Goal: Navigation & Orientation: Find specific page/section

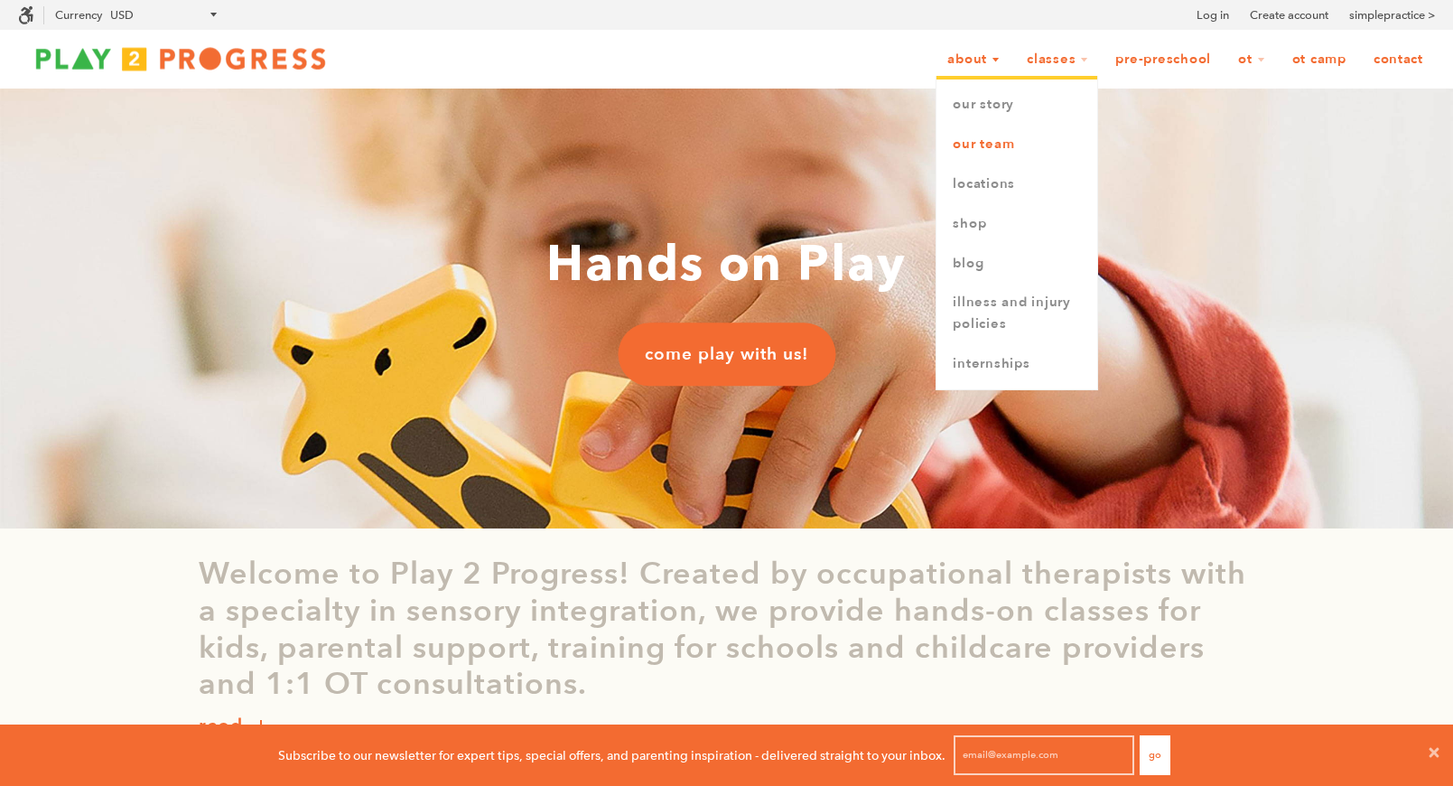
click at [995, 141] on link "Our Team" at bounding box center [1017, 145] width 161 height 40
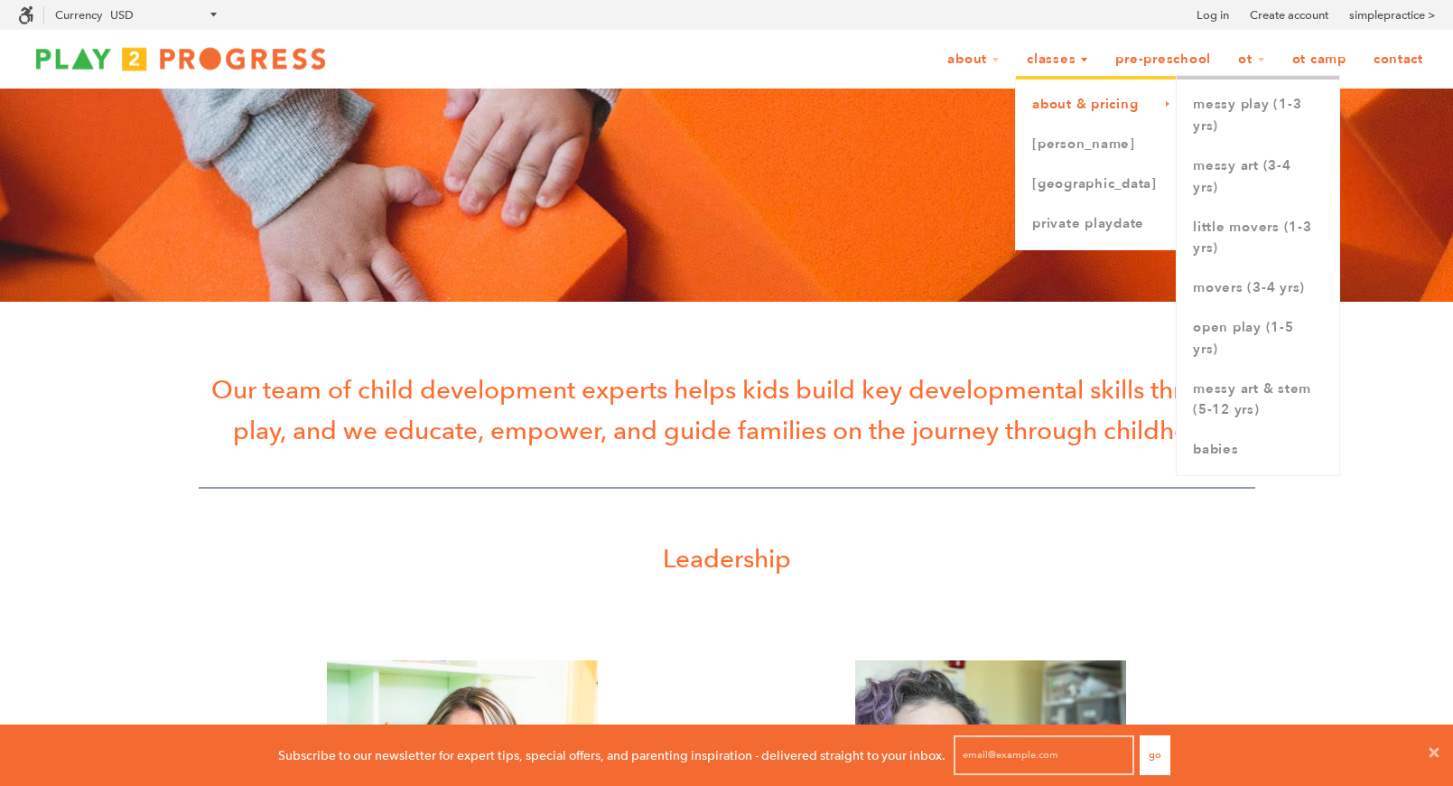
click at [1065, 96] on link "About & Pricing" at bounding box center [1096, 105] width 161 height 40
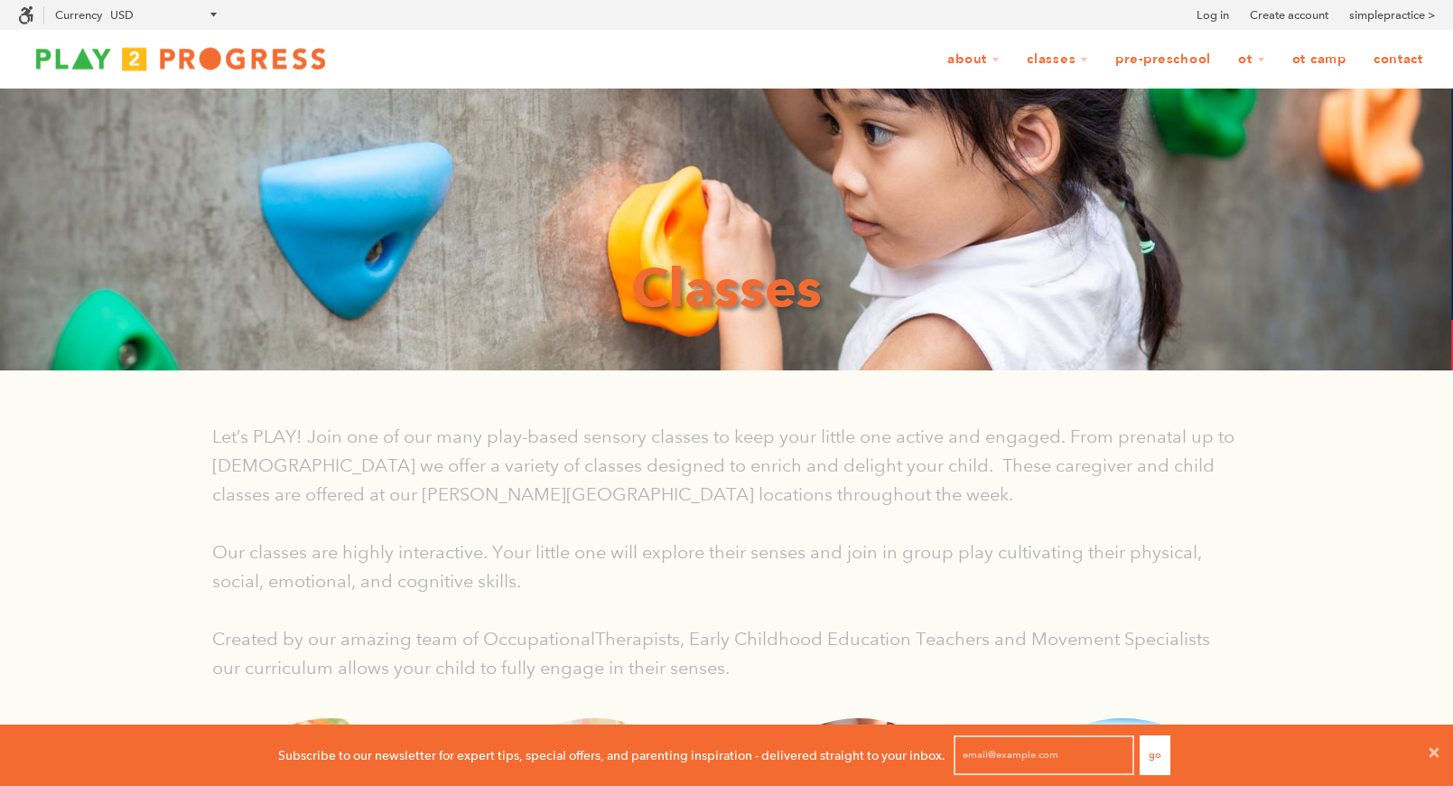
scroll to position [1, 1]
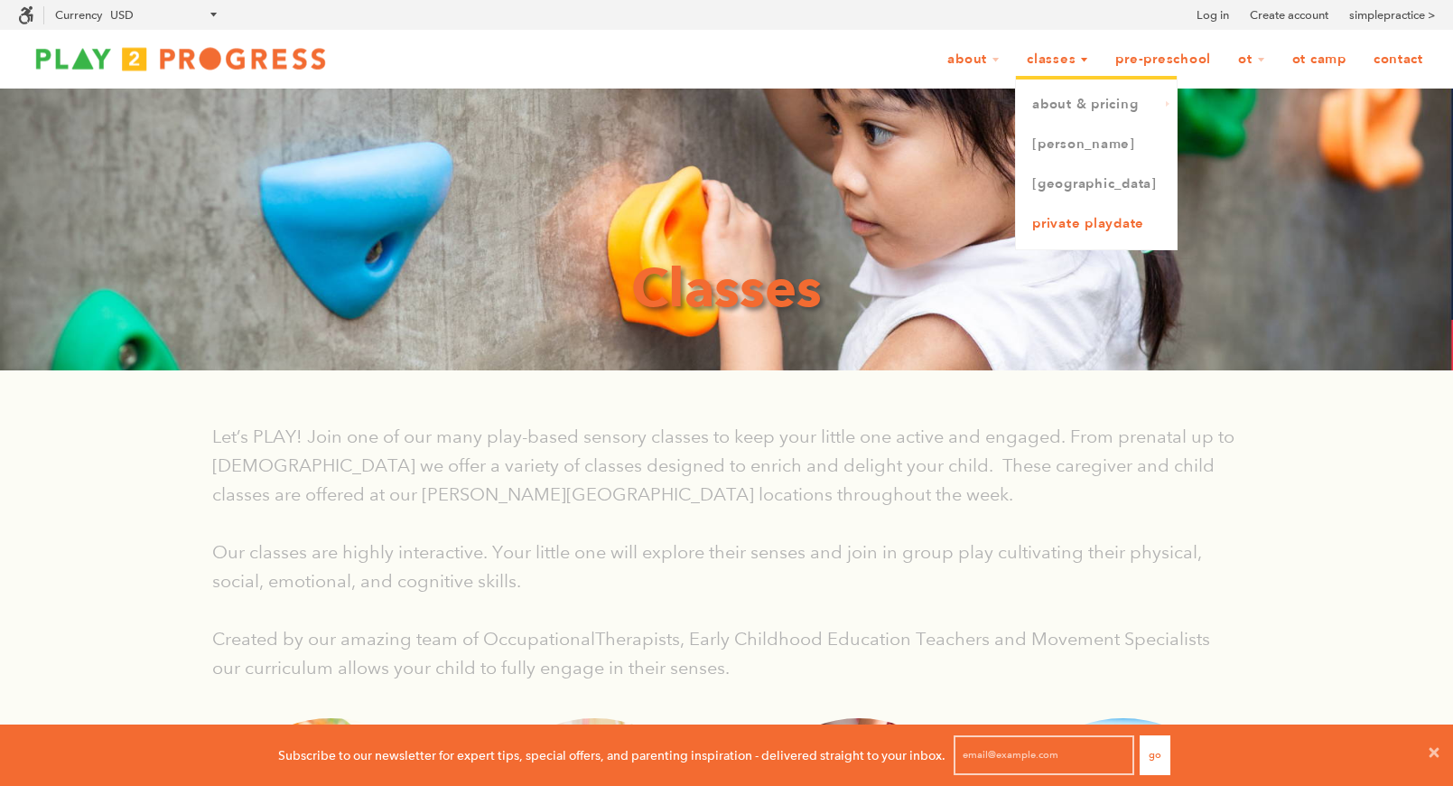
click at [1086, 220] on link "Private Playdate" at bounding box center [1096, 224] width 161 height 40
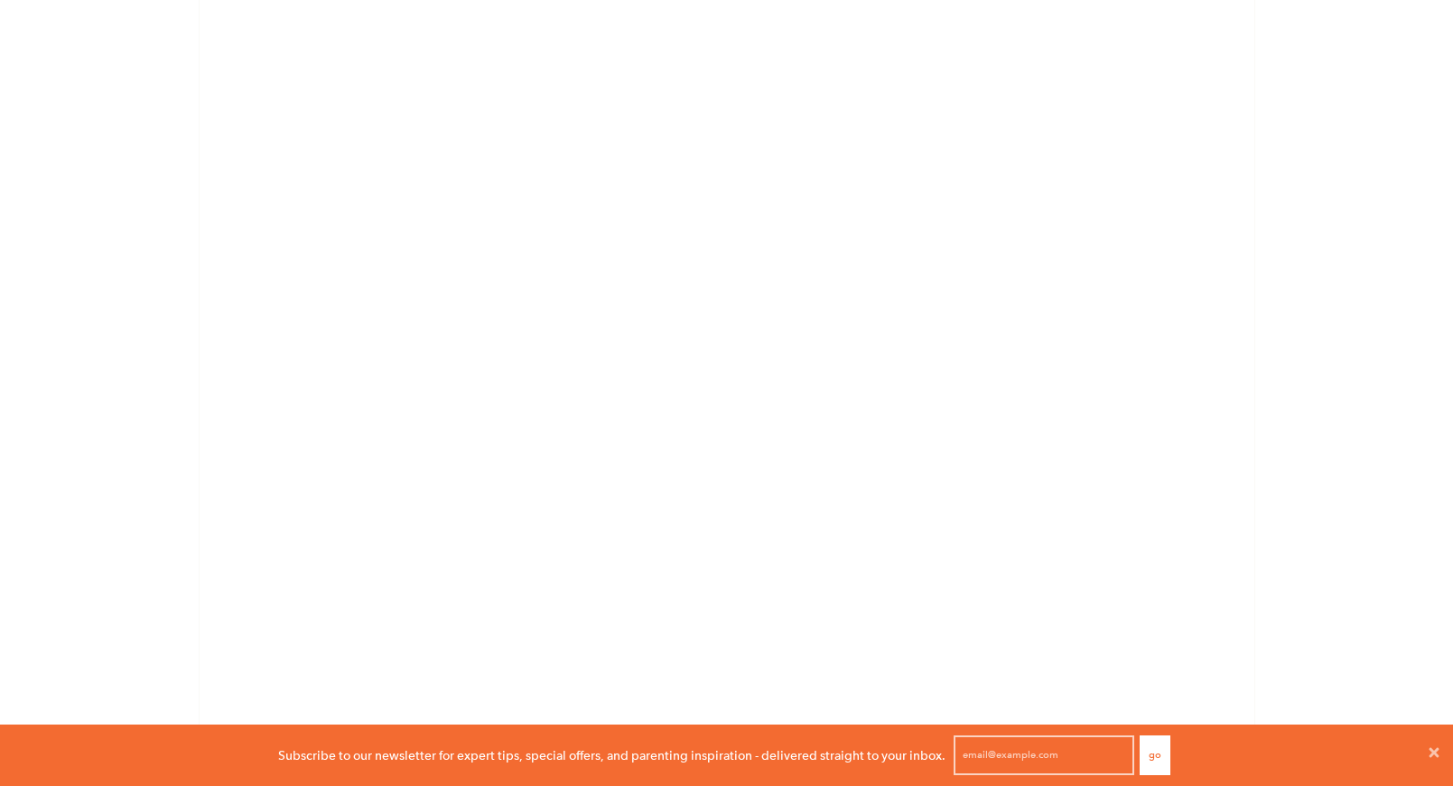
scroll to position [3418, 0]
